Goal: Navigation & Orientation: Find specific page/section

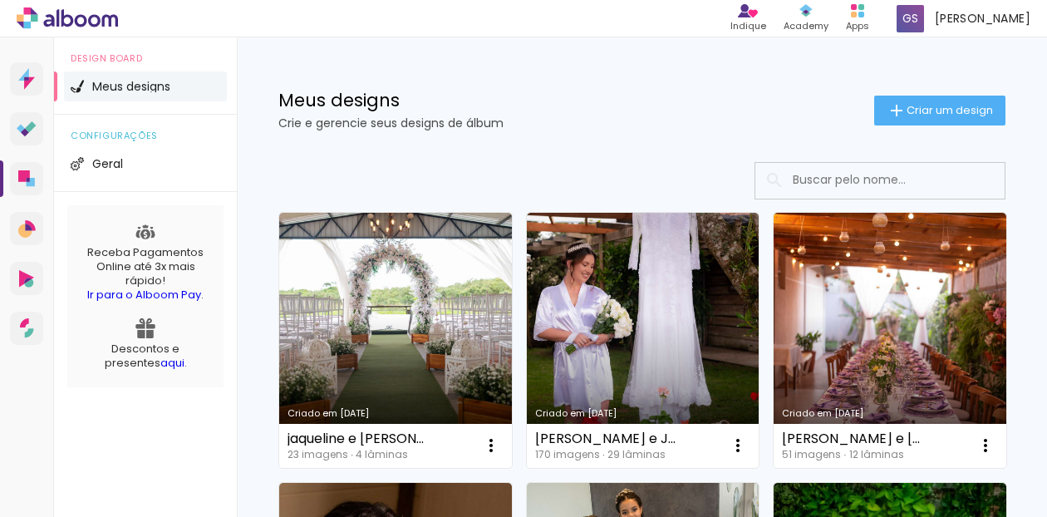
click at [617, 101] on h1 "Meus designs" at bounding box center [576, 99] width 596 height 17
click at [24, 177] on icon at bounding box center [24, 176] width 12 height 12
click at [867, 19] on div "Apps" at bounding box center [857, 26] width 23 height 14
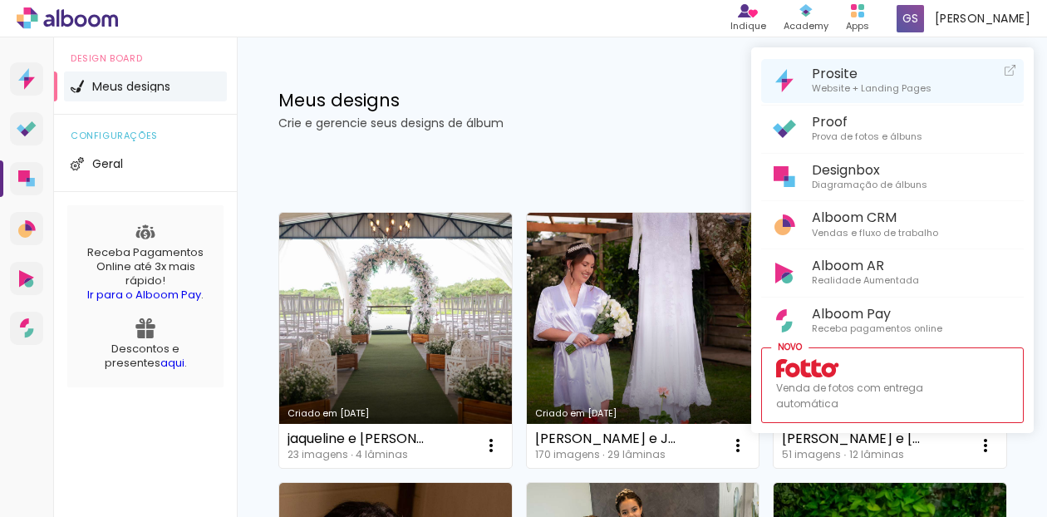
click at [848, 81] on span "Website + Landing Pages" at bounding box center [871, 88] width 120 height 15
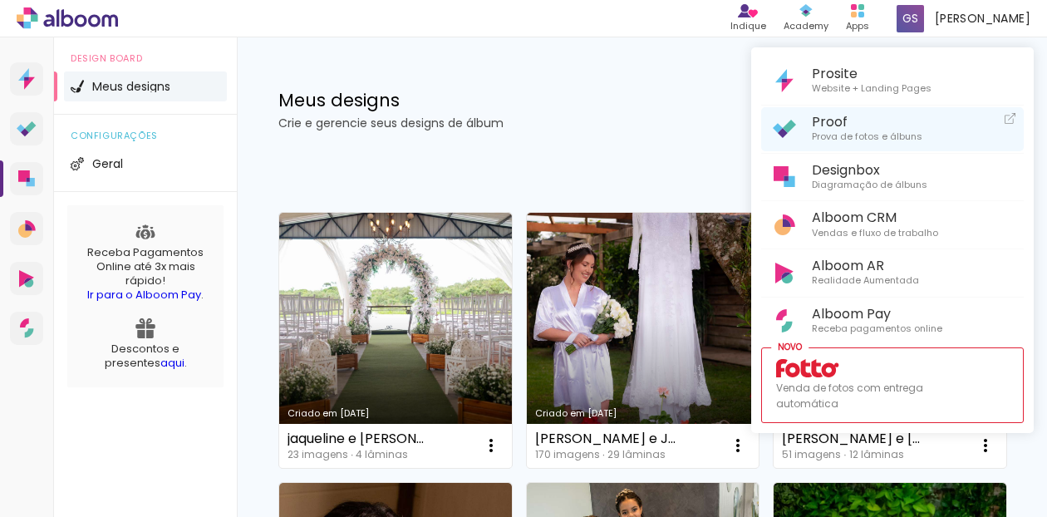
click at [838, 130] on span "Prova de fotos e álbuns" at bounding box center [866, 137] width 110 height 15
click at [865, 130] on span "Prova de fotos e álbuns" at bounding box center [866, 137] width 110 height 15
